Goal: Task Accomplishment & Management: Manage account settings

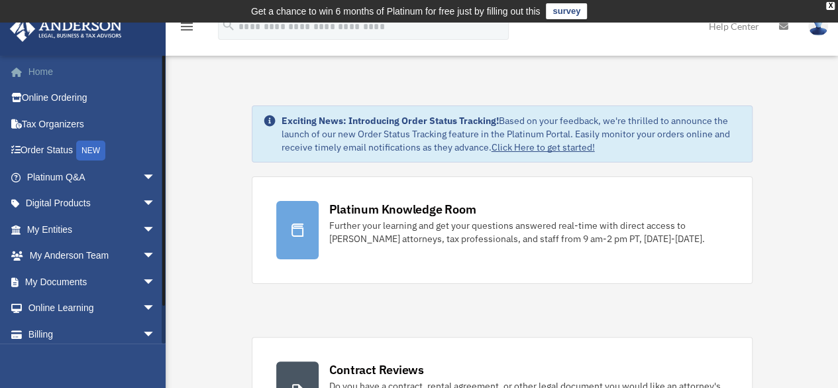
click at [40, 67] on link "Home" at bounding box center [92, 71] width 166 height 27
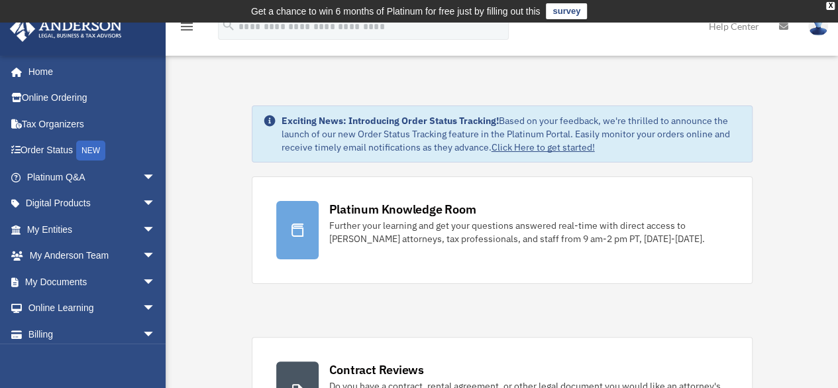
click at [820, 28] on img at bounding box center [818, 26] width 20 height 19
click at [819, 30] on img at bounding box center [818, 26] width 20 height 19
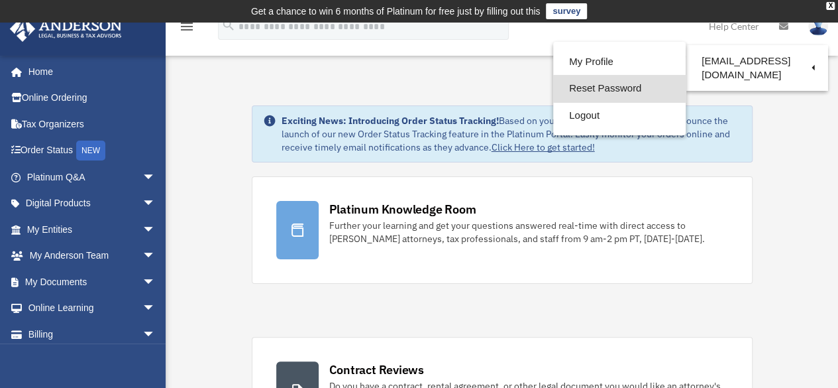
click at [596, 87] on link "Reset Password" at bounding box center [619, 88] width 133 height 27
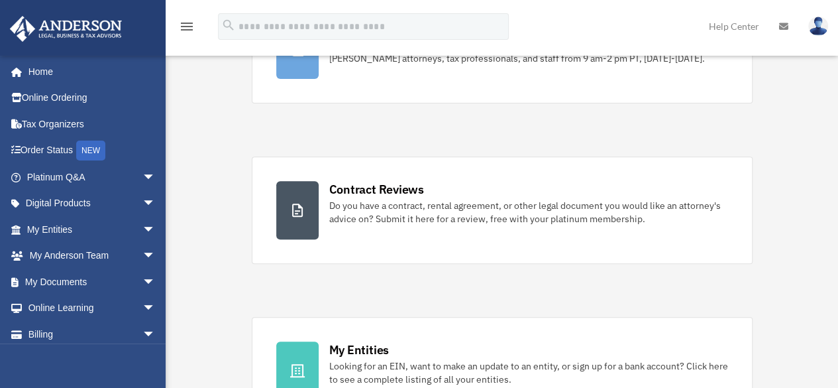
scroll to position [181, 0]
